Goal: Check status: Check status

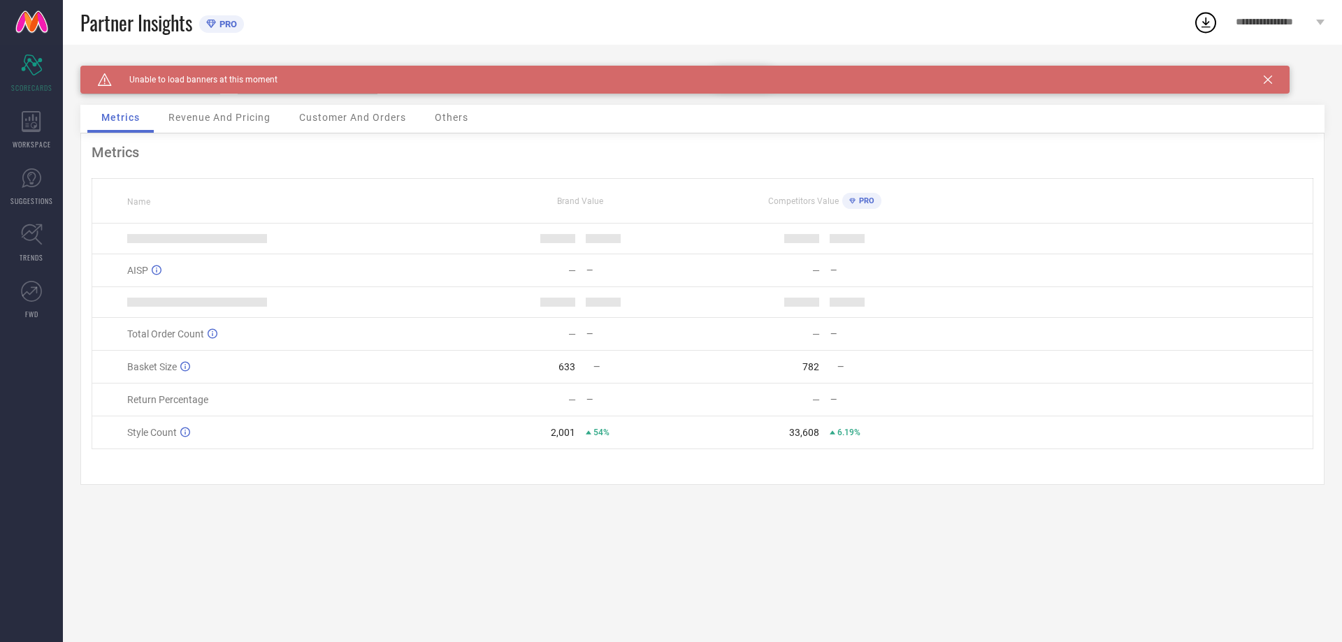
click at [1269, 78] on icon at bounding box center [1268, 79] width 8 height 8
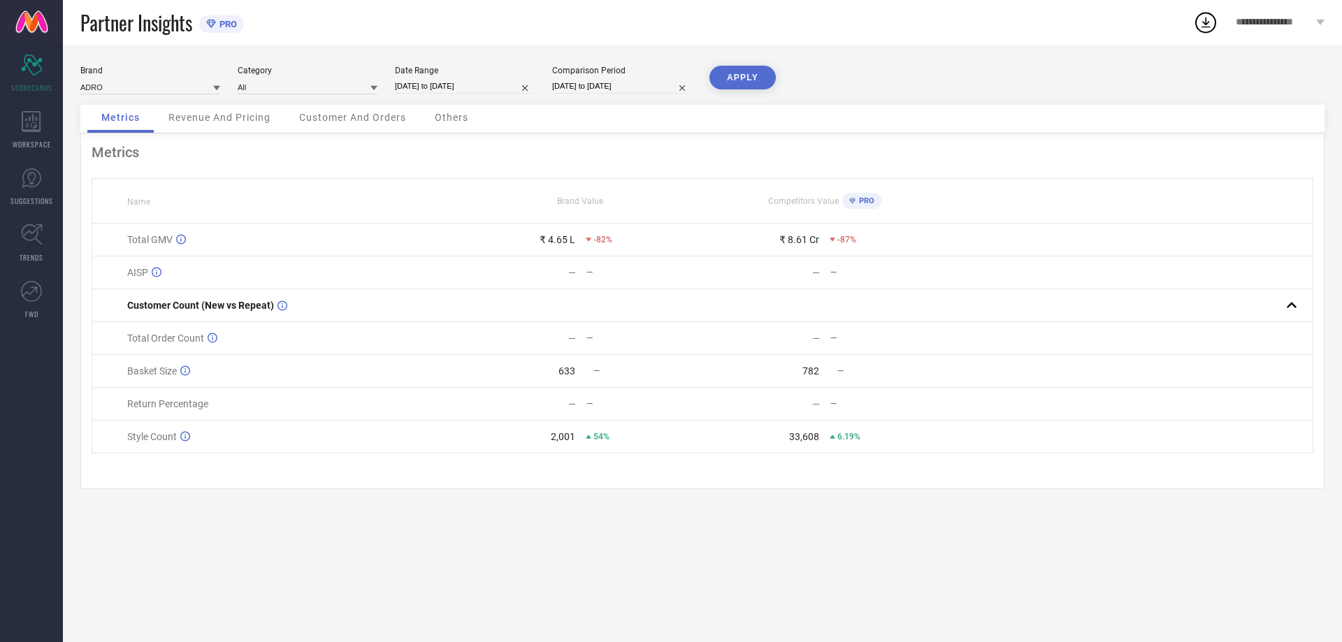
select select "9"
select select "2025"
select select "10"
select select "2025"
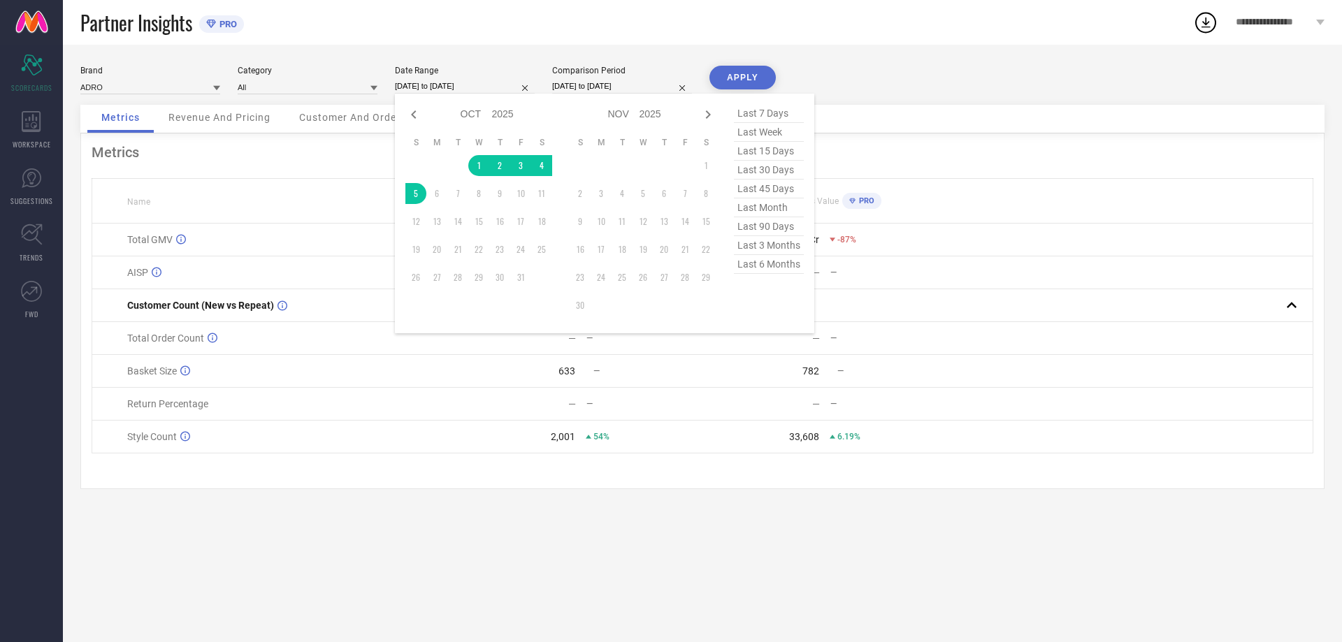
click at [449, 80] on input "[DATE] to [DATE]" at bounding box center [465, 86] width 140 height 15
click at [414, 116] on icon at bounding box center [413, 114] width 5 height 8
select select "8"
select select "2025"
select select "9"
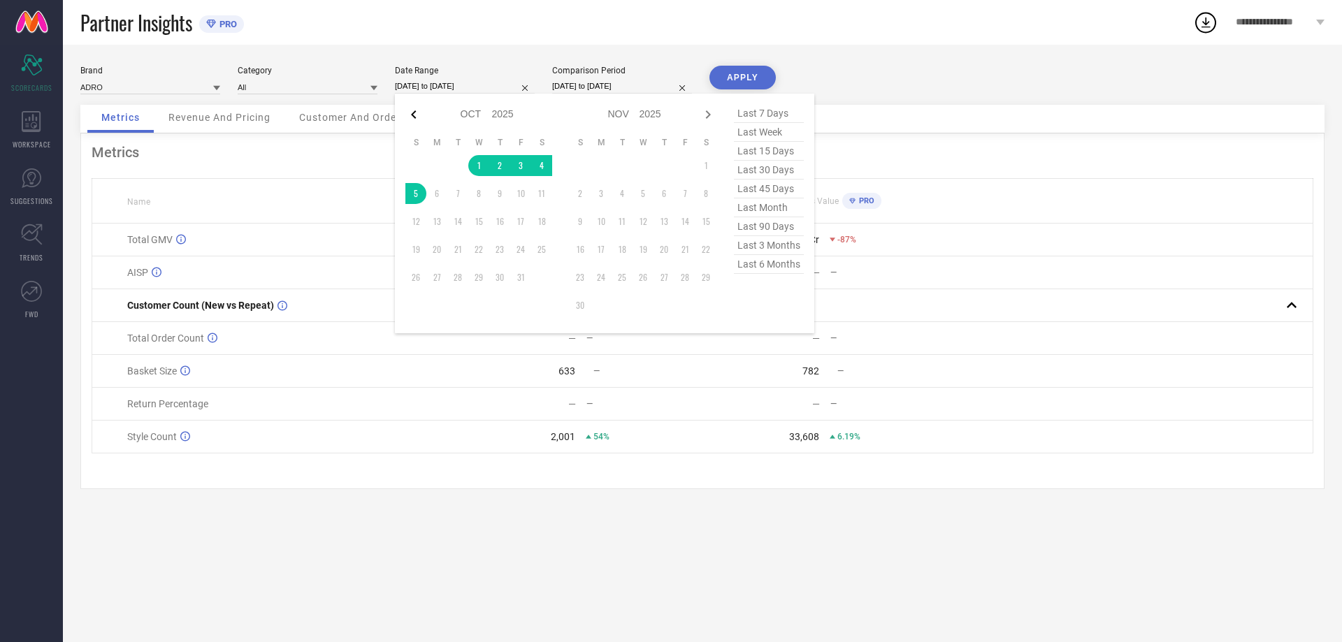
select select "2025"
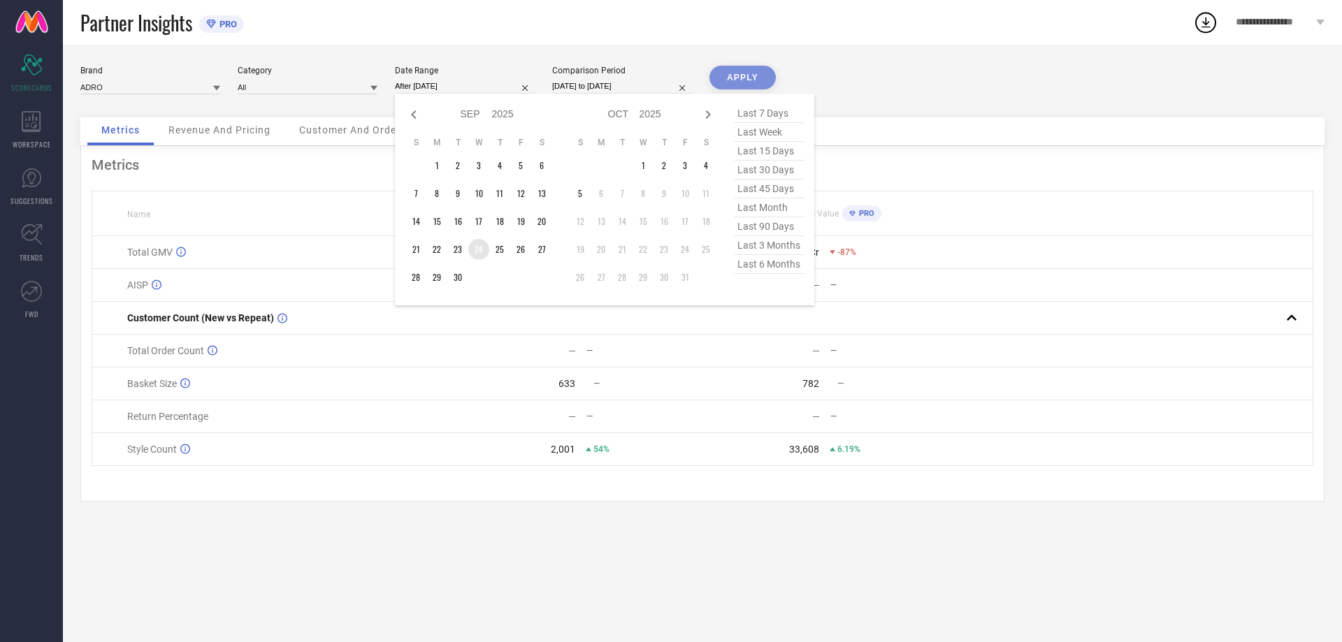
click at [472, 244] on td "24" at bounding box center [478, 249] width 21 height 21
type input "[DATE] to [DATE]"
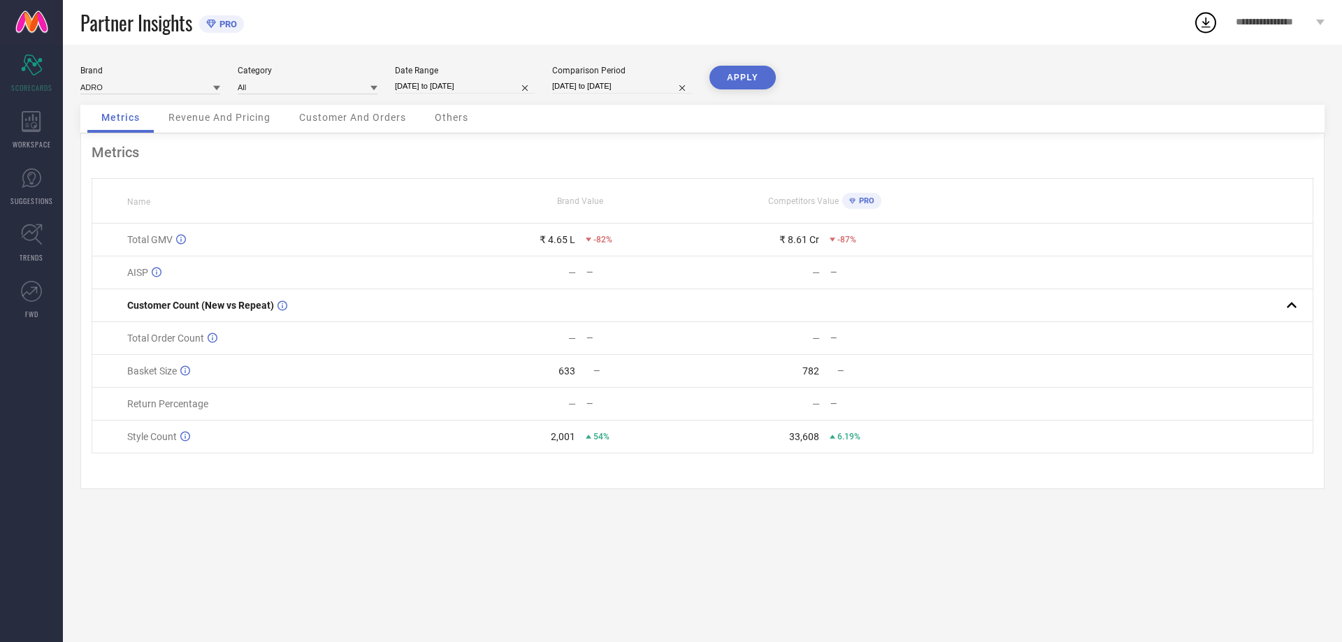
click at [746, 78] on button "APPLY" at bounding box center [742, 78] width 66 height 24
click at [204, 122] on span "Revenue And Pricing" at bounding box center [219, 117] width 102 height 11
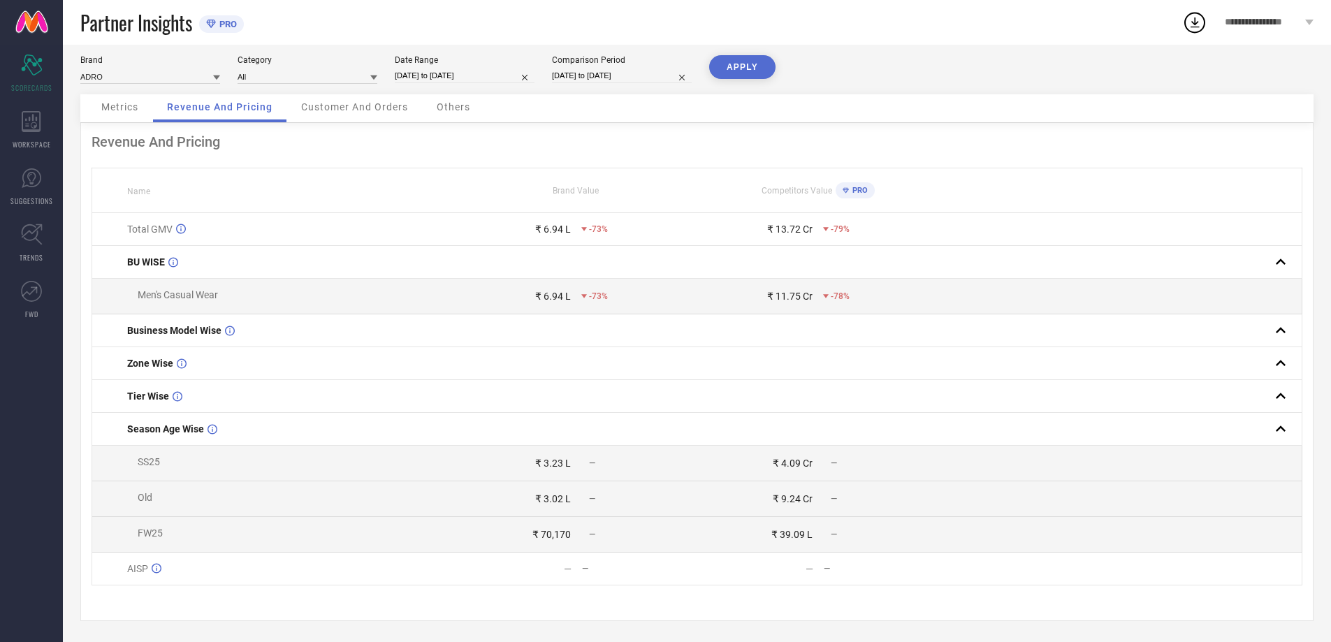
scroll to position [19, 0]
click at [358, 101] on span "Customer And Orders" at bounding box center [354, 106] width 107 height 11
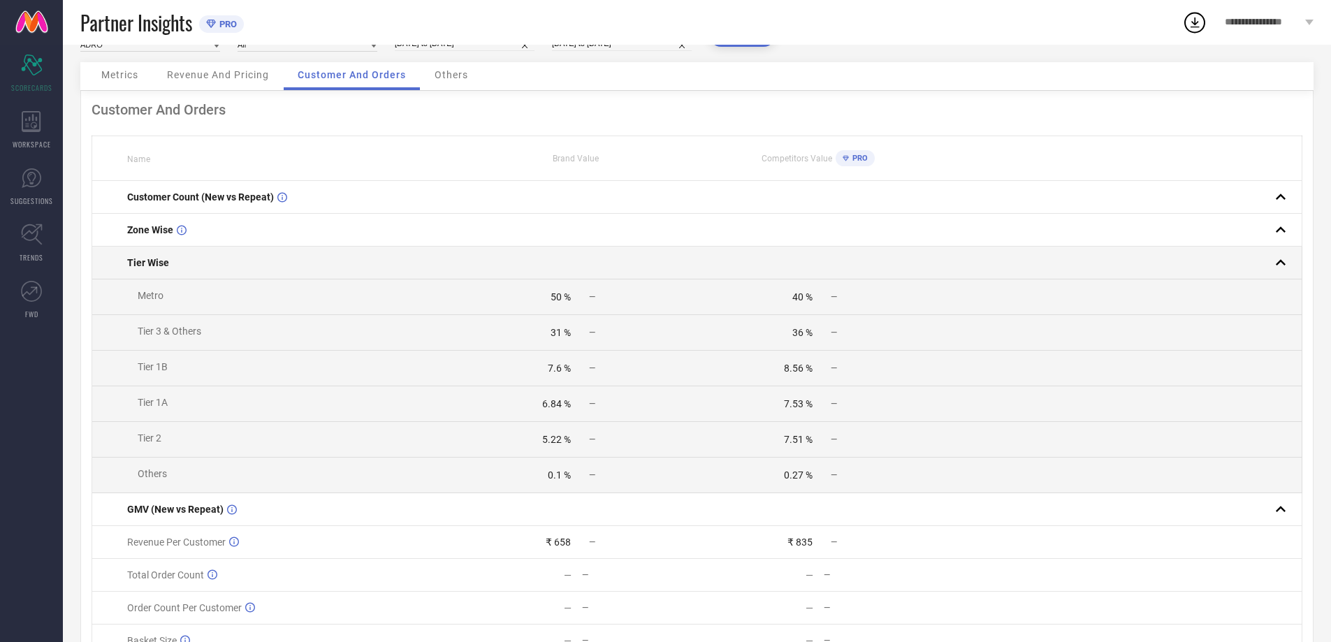
scroll to position [159, 0]
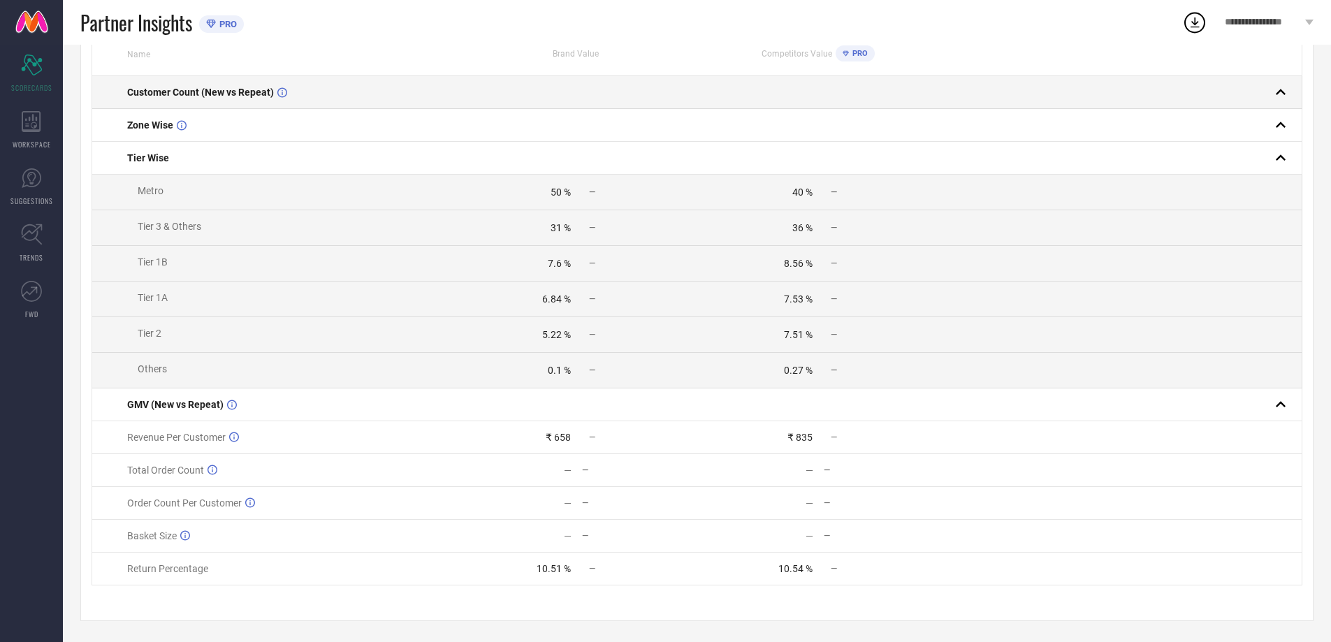
click at [399, 87] on div "Customer Count (New vs Repeat)" at bounding box center [290, 92] width 327 height 11
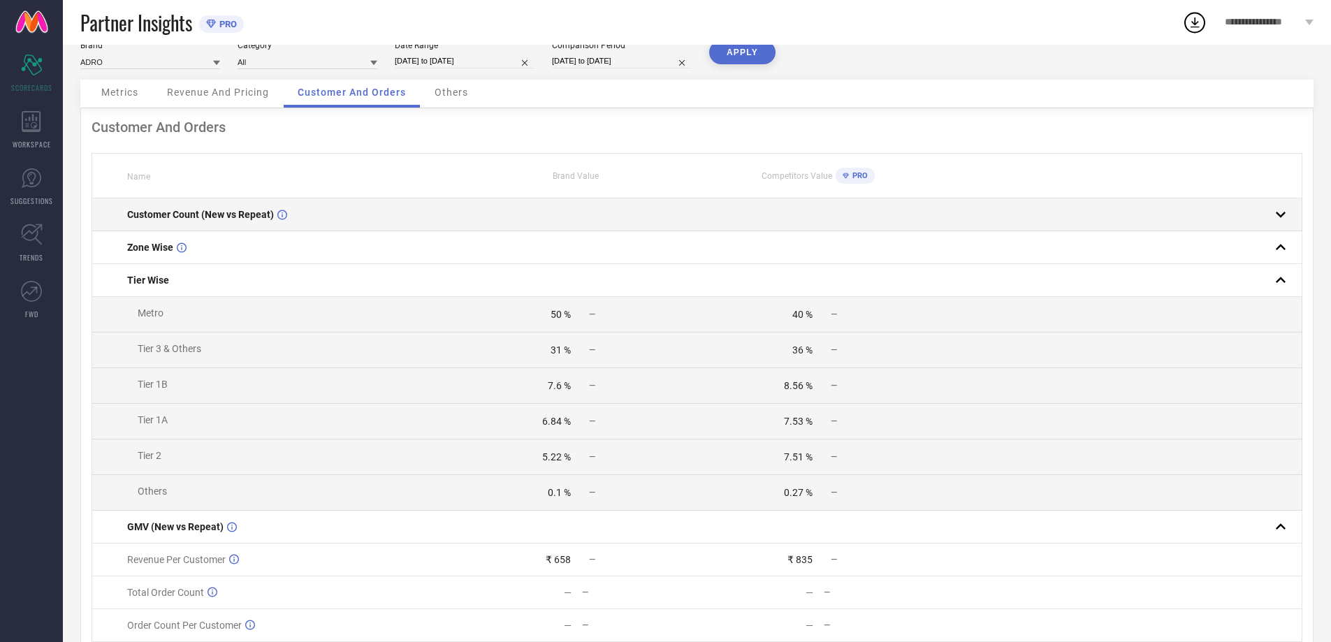
scroll to position [19, 0]
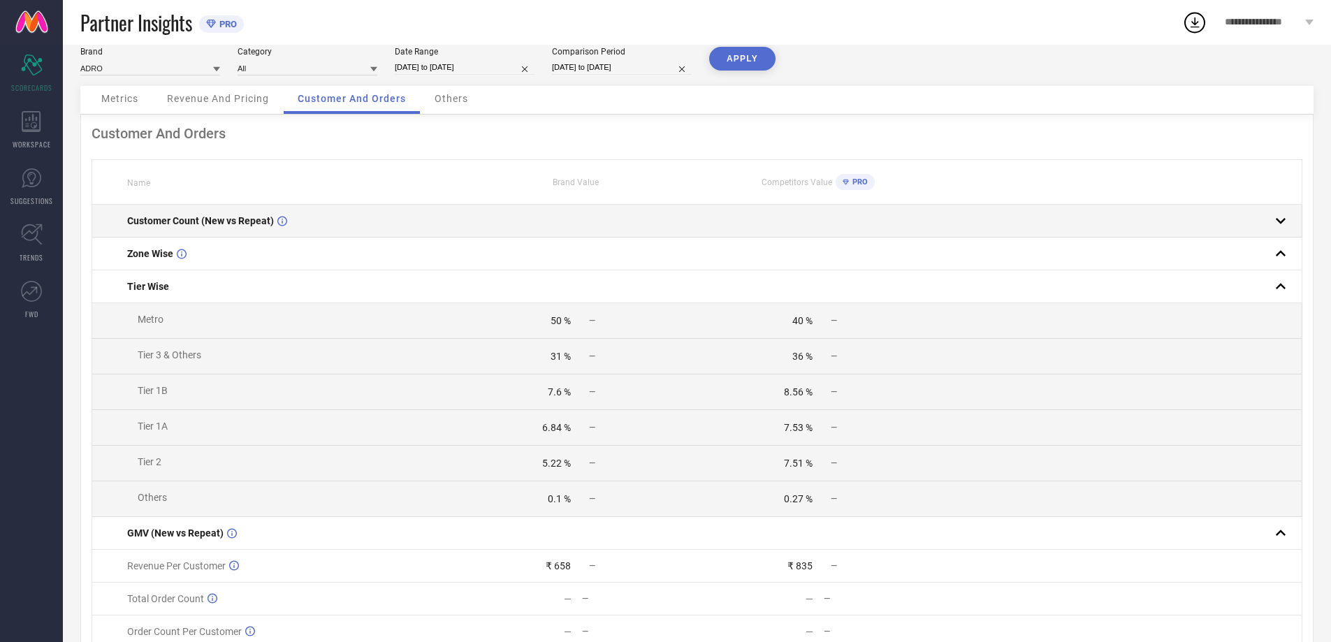
click at [1280, 224] on rect at bounding box center [1281, 221] width 20 height 20
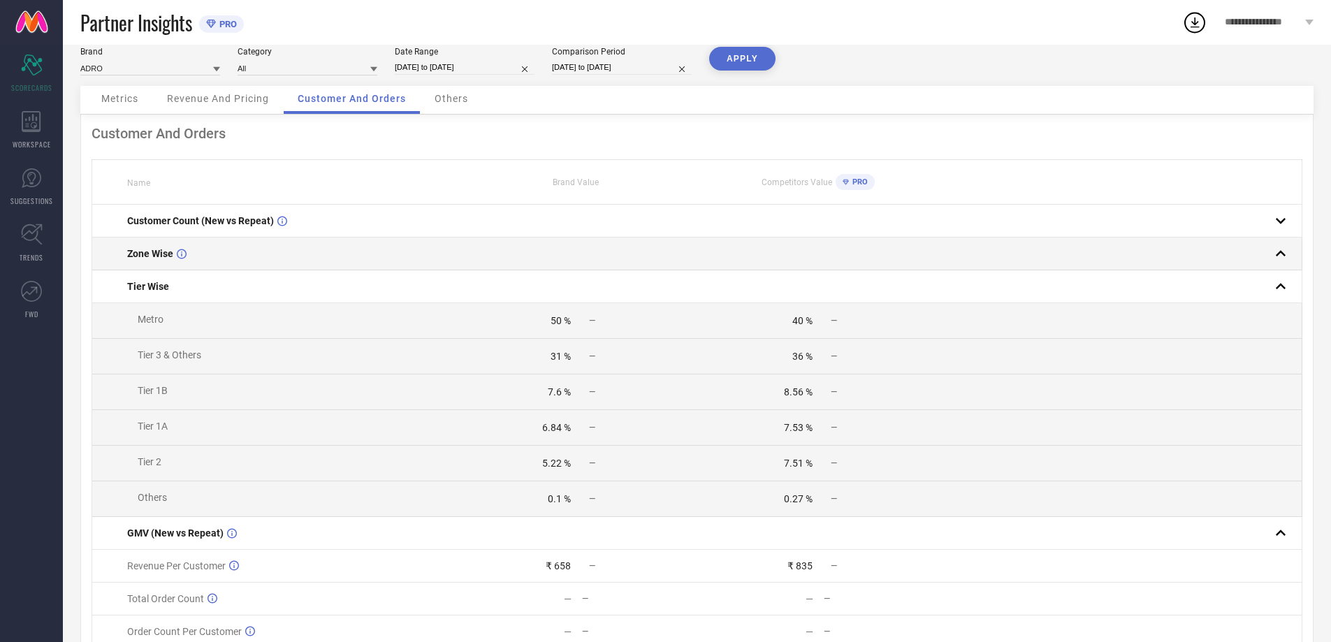
click at [1285, 249] on rect at bounding box center [1281, 254] width 20 height 20
click at [1282, 254] on rect at bounding box center [1281, 254] width 20 height 20
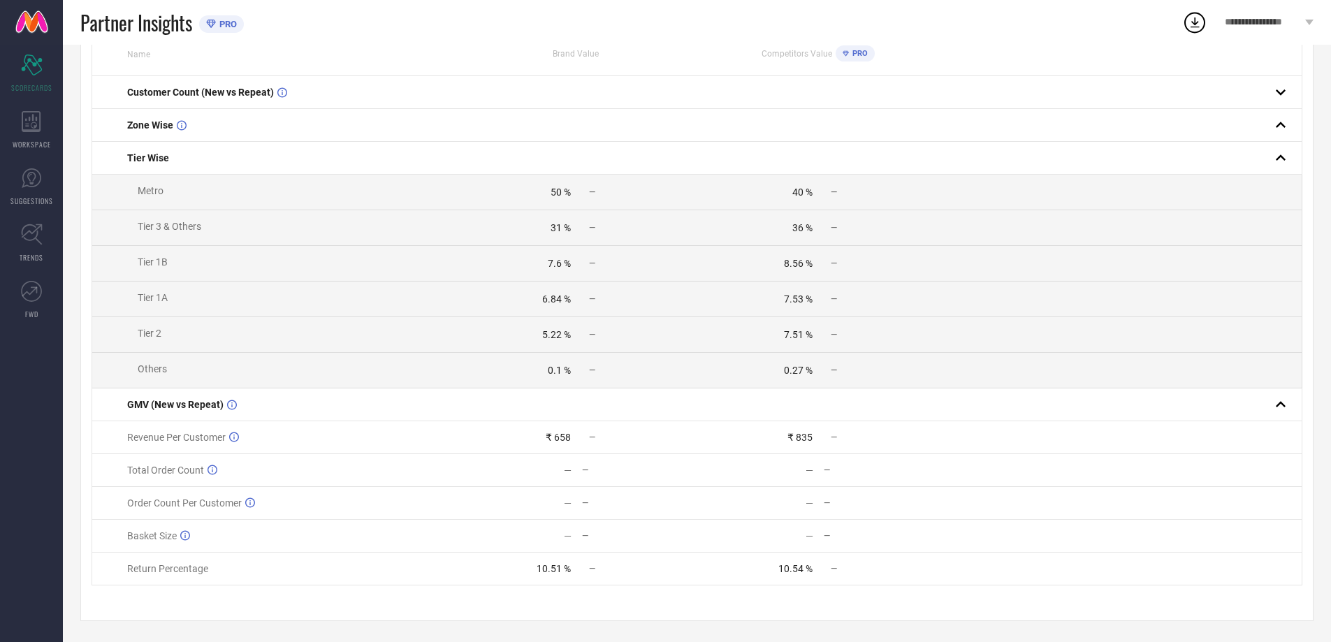
scroll to position [0, 0]
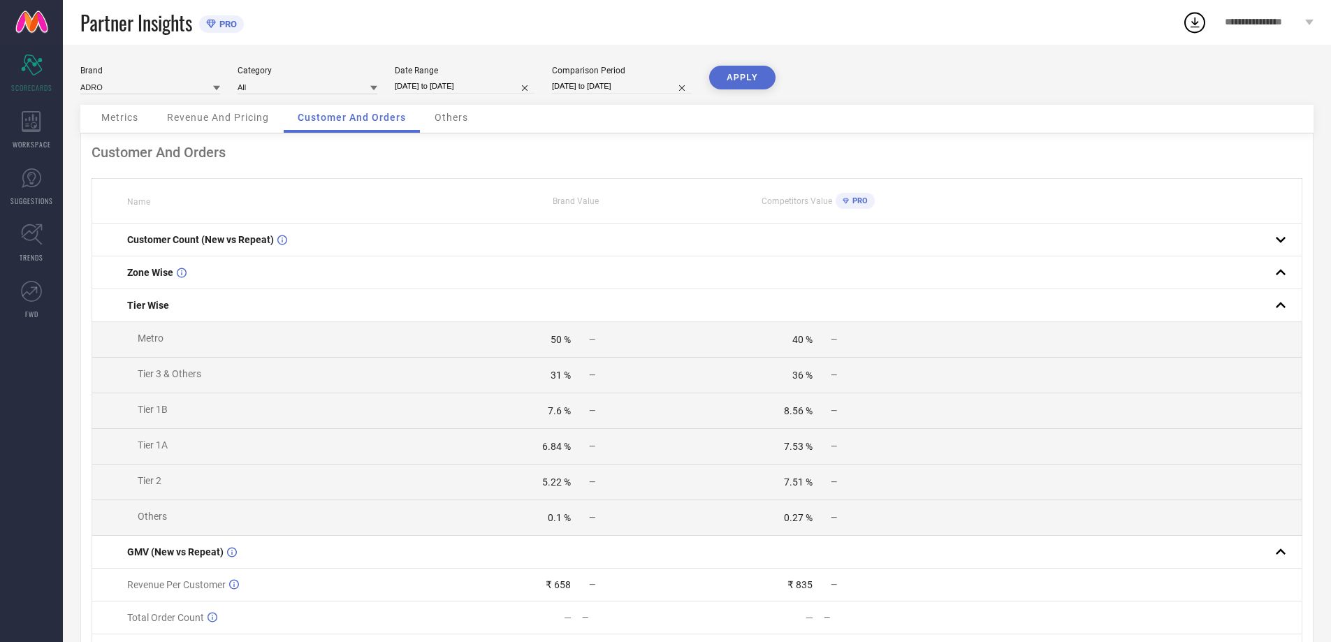
click at [444, 117] on span "Others" at bounding box center [452, 117] width 34 height 11
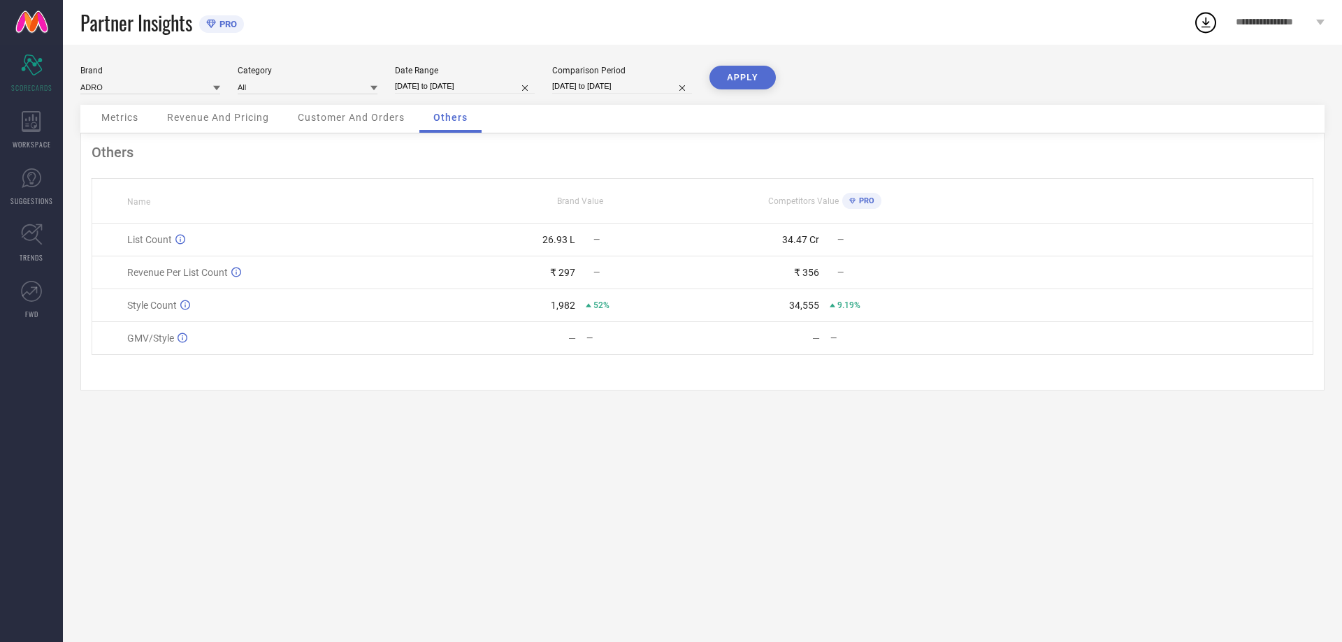
click at [138, 113] on span "Metrics" at bounding box center [119, 117] width 37 height 11
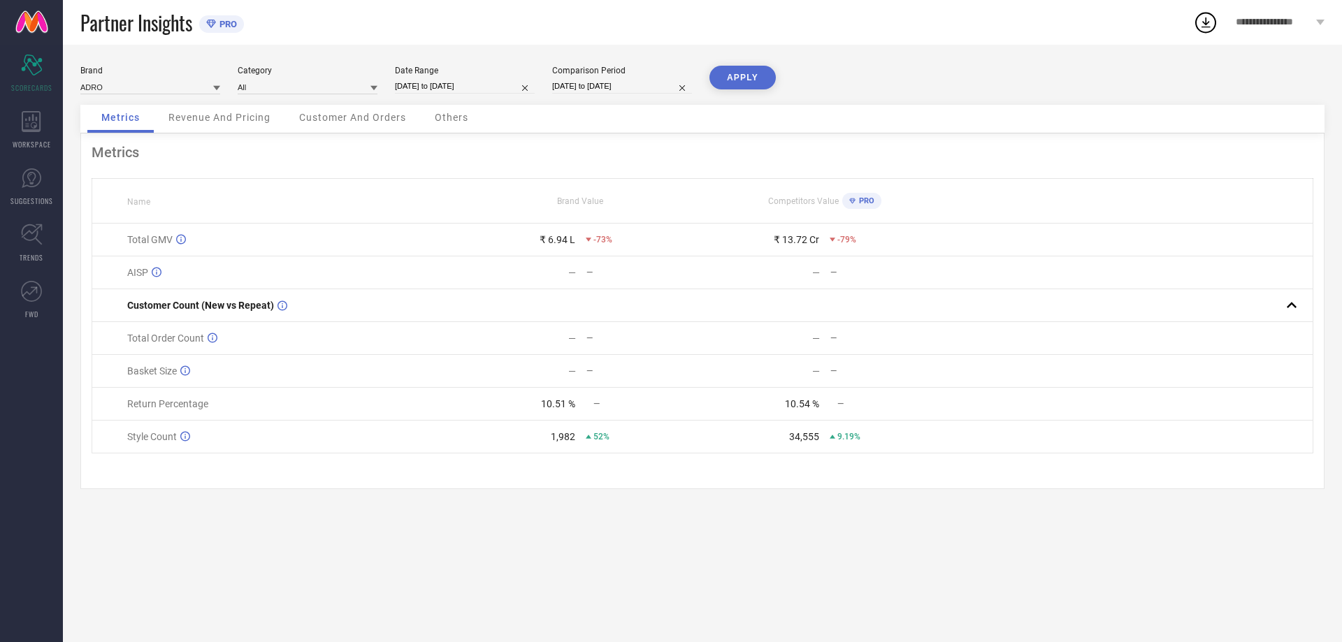
click at [435, 75] on div "Date Range [DATE] to [DATE]" at bounding box center [465, 80] width 140 height 29
select select "8"
select select "2025"
select select "9"
select select "2025"
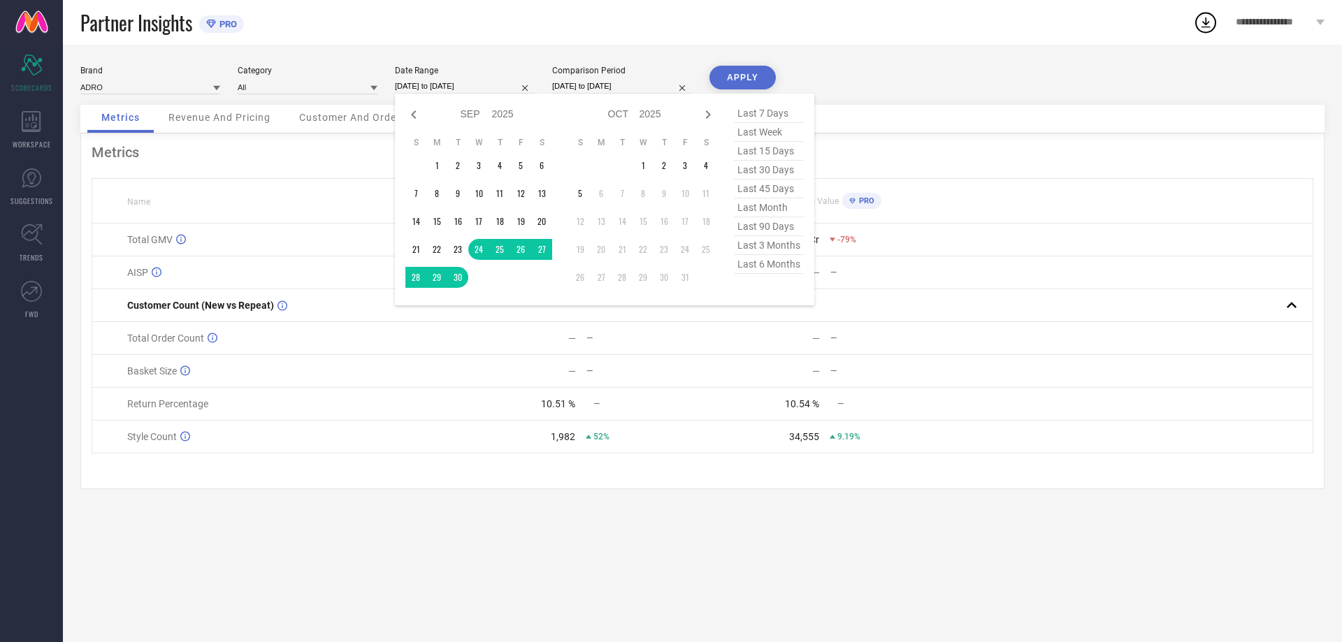
click at [442, 84] on input "[DATE] to [DATE]" at bounding box center [465, 86] width 140 height 15
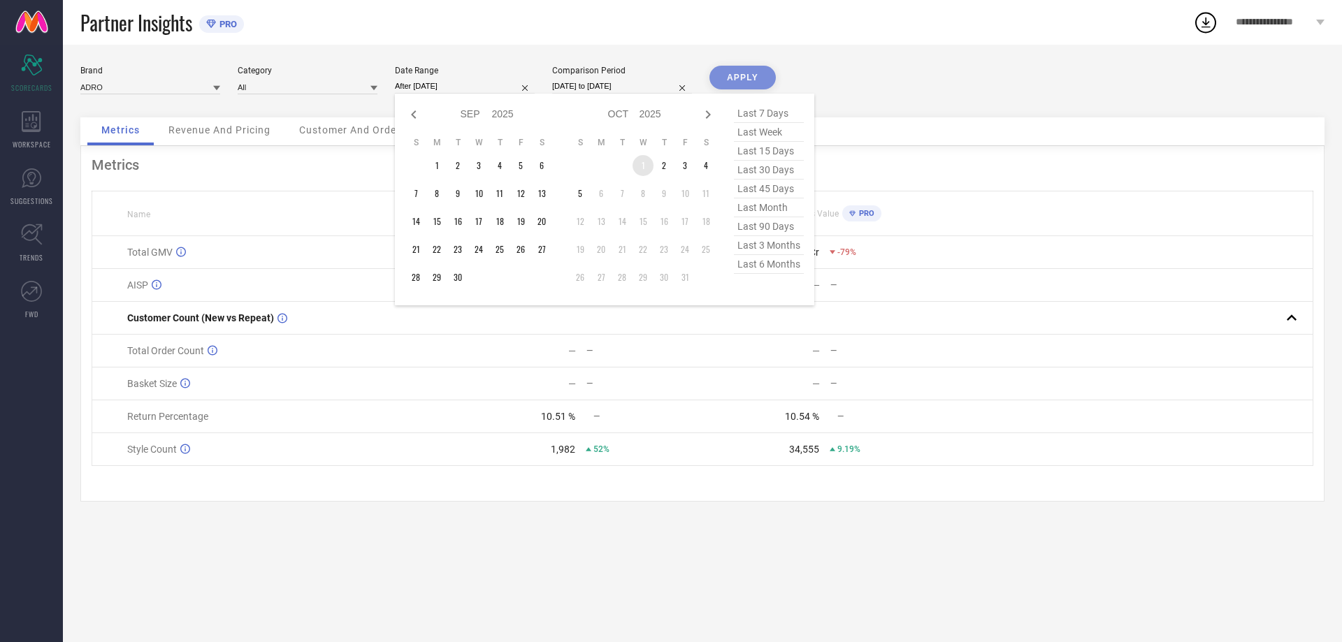
click at [645, 164] on td "1" at bounding box center [642, 165] width 21 height 21
type input "[DATE] to [DATE]"
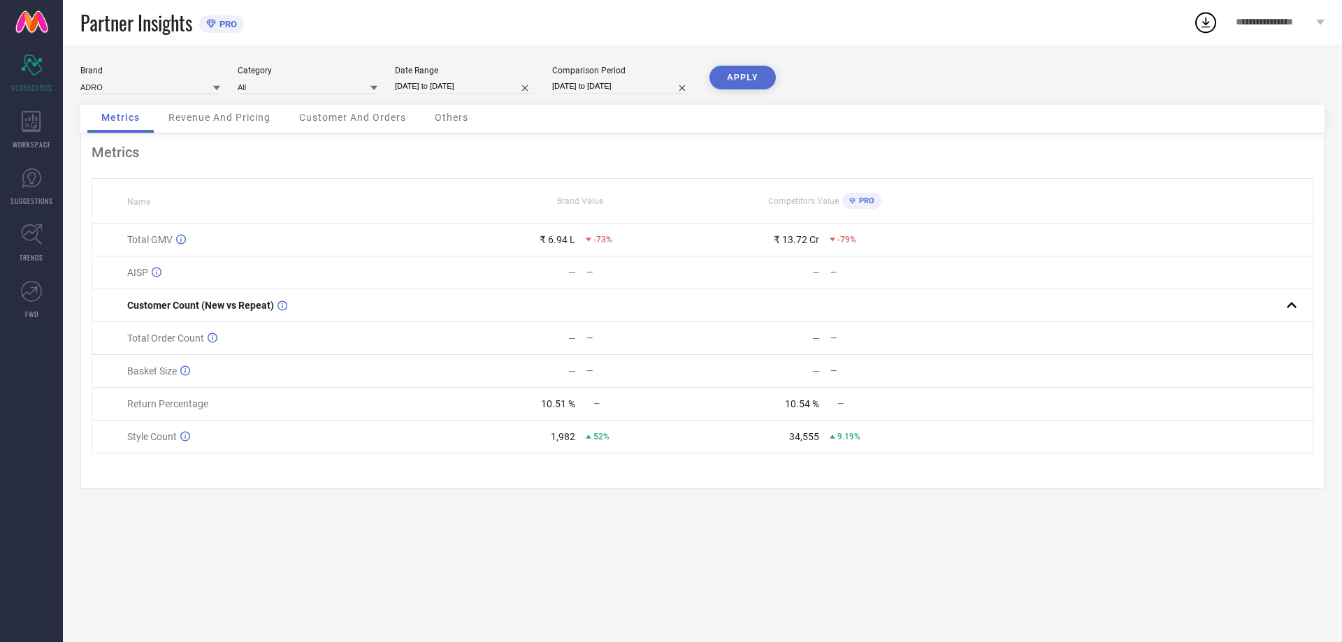
click at [745, 76] on button "APPLY" at bounding box center [742, 78] width 66 height 24
click at [347, 121] on span "Customer And Orders" at bounding box center [352, 117] width 107 height 11
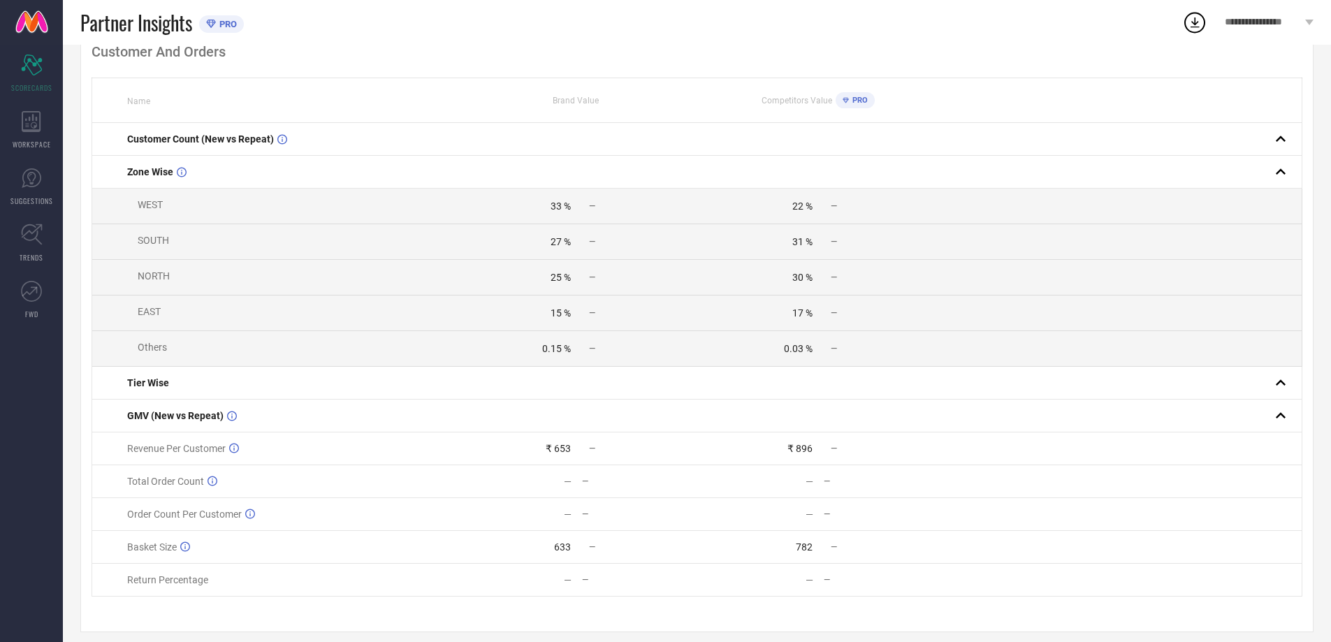
scroll to position [122, 0]
